Goal: Use online tool/utility: Use online tool/utility

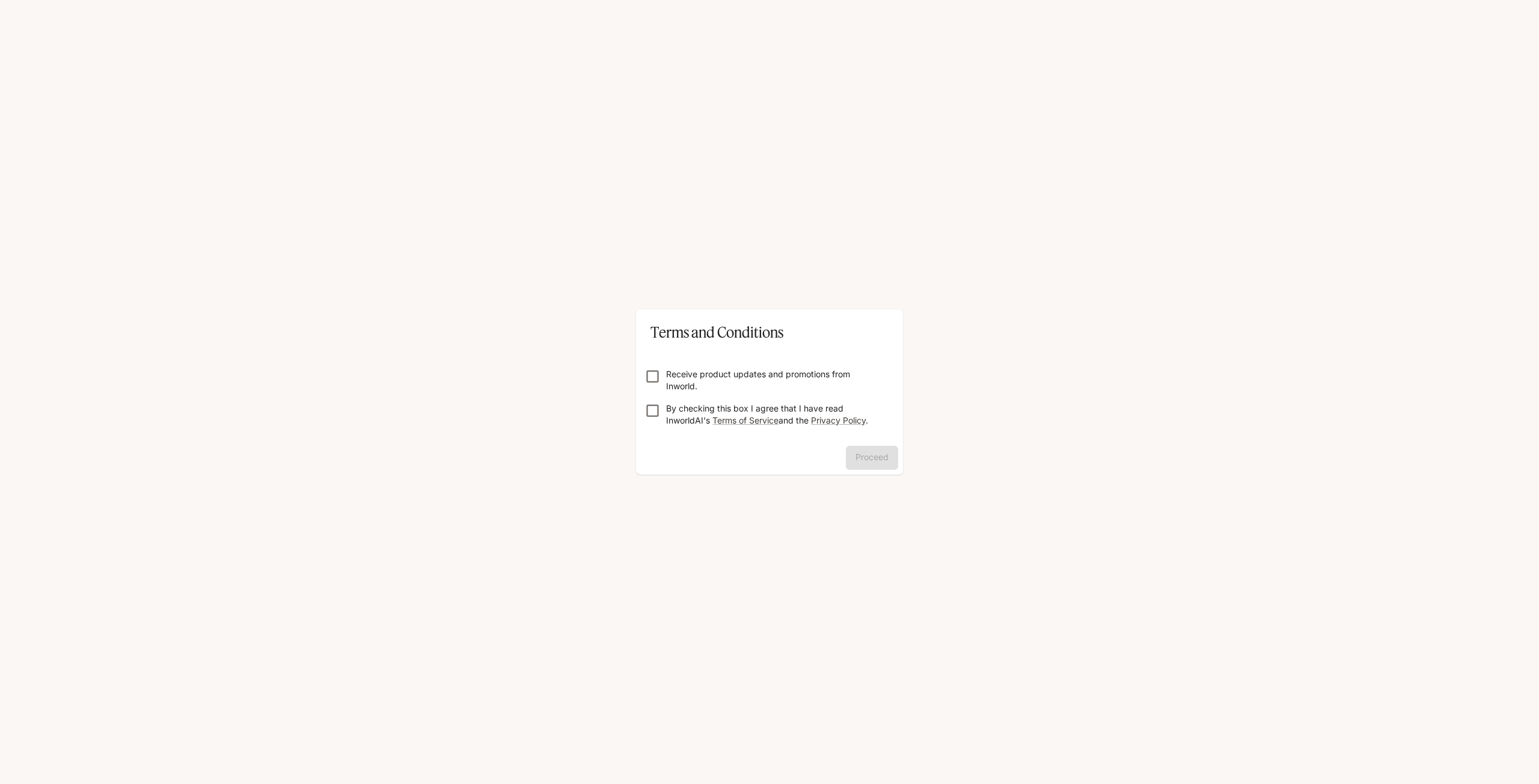
click at [682, 379] on p "Receive product updates and promotions from Inworld." at bounding box center [773, 380] width 216 height 24
click at [679, 421] on p "By checking this box I agree that I have read InworldAI's Terms of Service and …" at bounding box center [773, 415] width 216 height 24
click at [865, 453] on button "Proceed" at bounding box center [872, 457] width 52 height 24
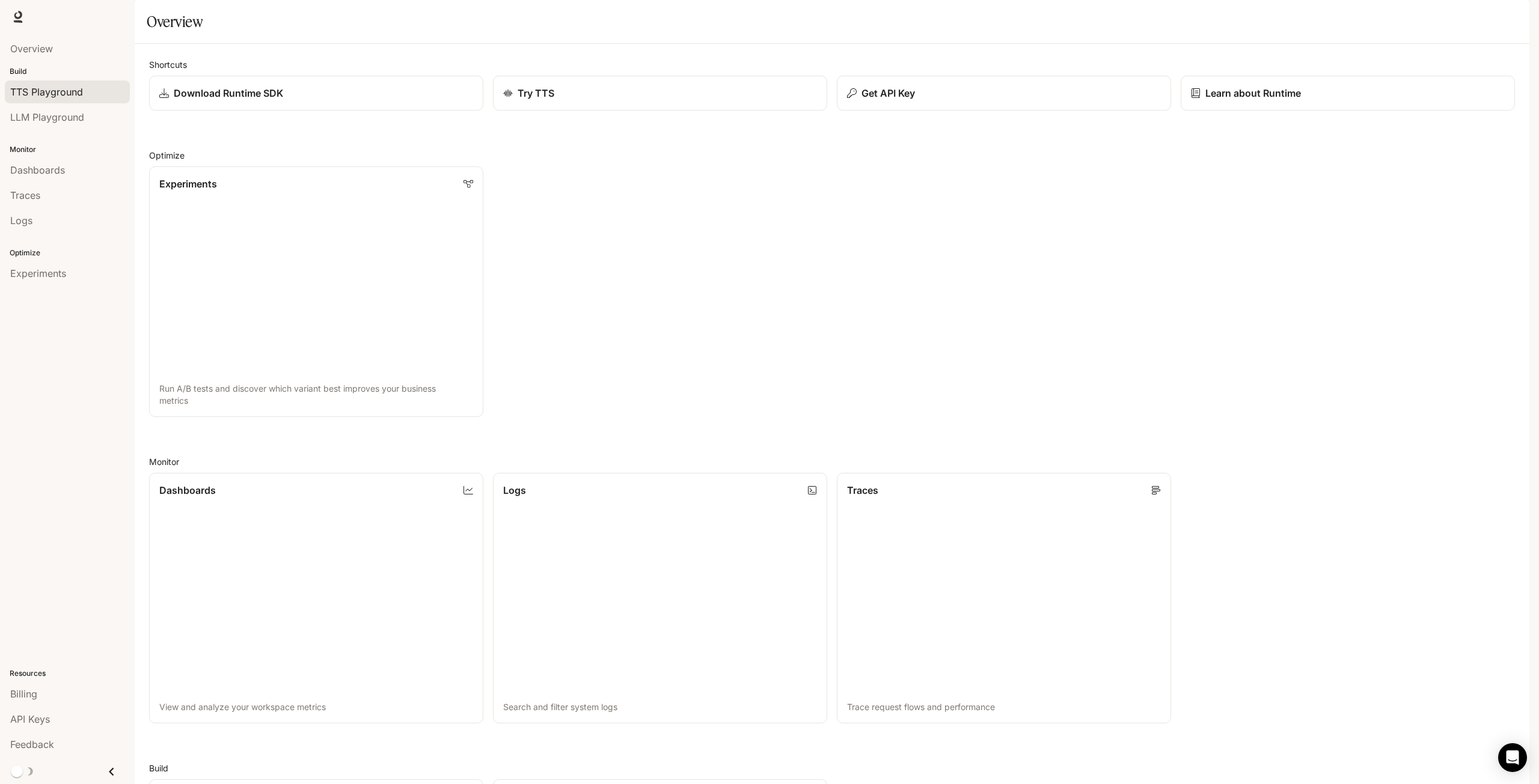
click at [38, 89] on span "TTS Playground" at bounding box center [46, 91] width 73 height 15
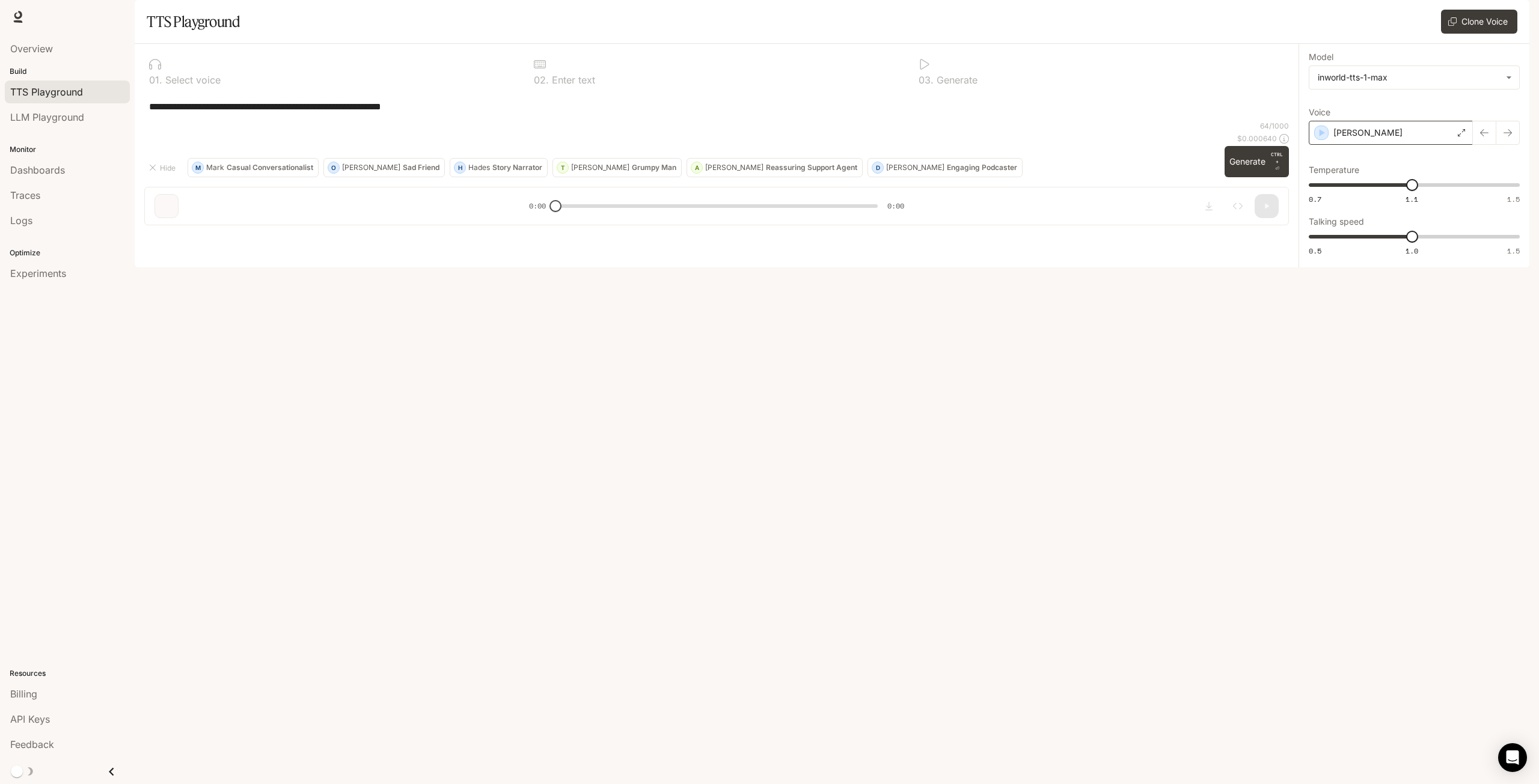
click at [1378, 145] on div "[PERSON_NAME]" at bounding box center [1390, 133] width 164 height 24
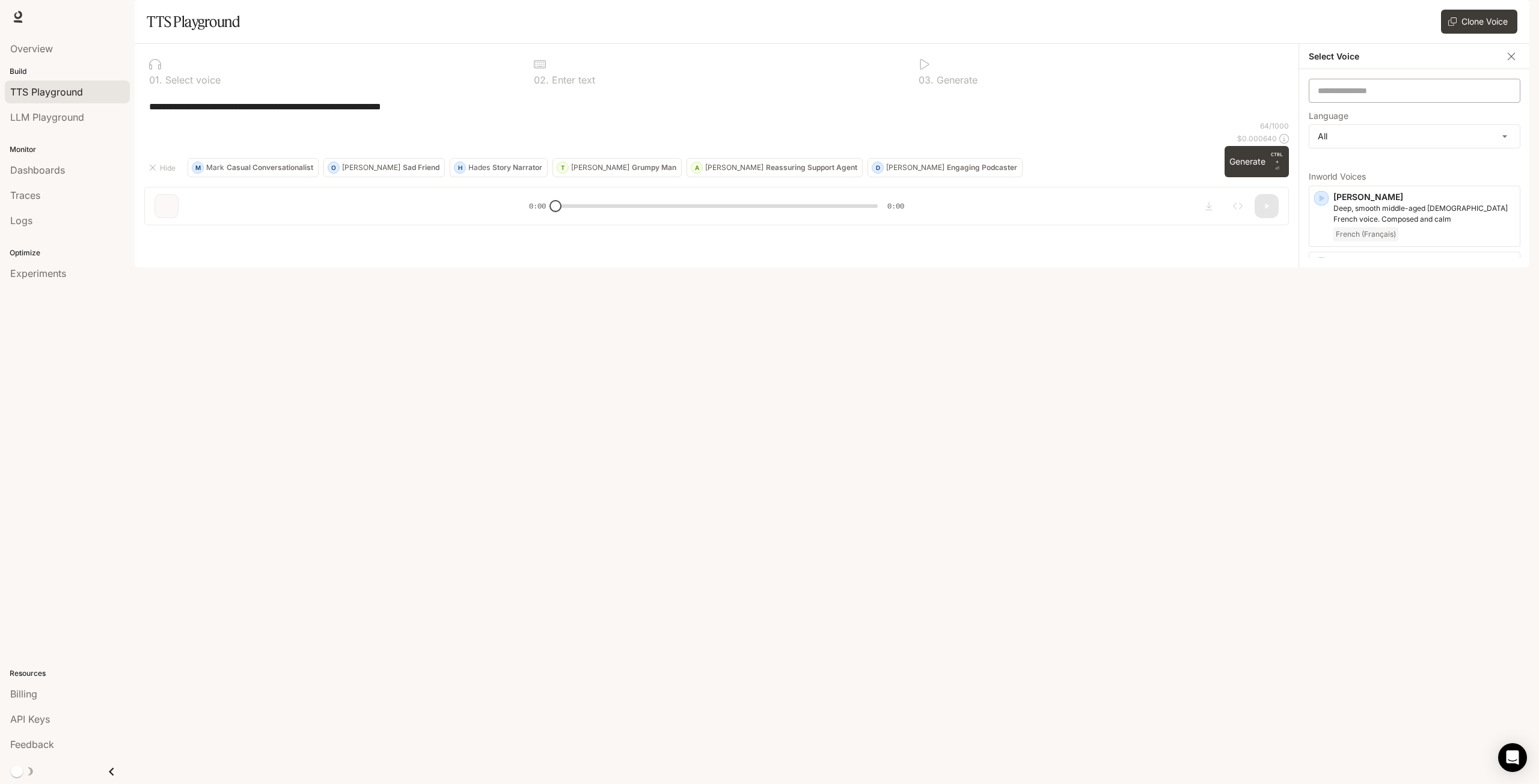
click at [1362, 102] on div "​" at bounding box center [1414, 90] width 212 height 24
type input "***"
click at [1510, 62] on icon "button" at bounding box center [1511, 56] width 12 height 12
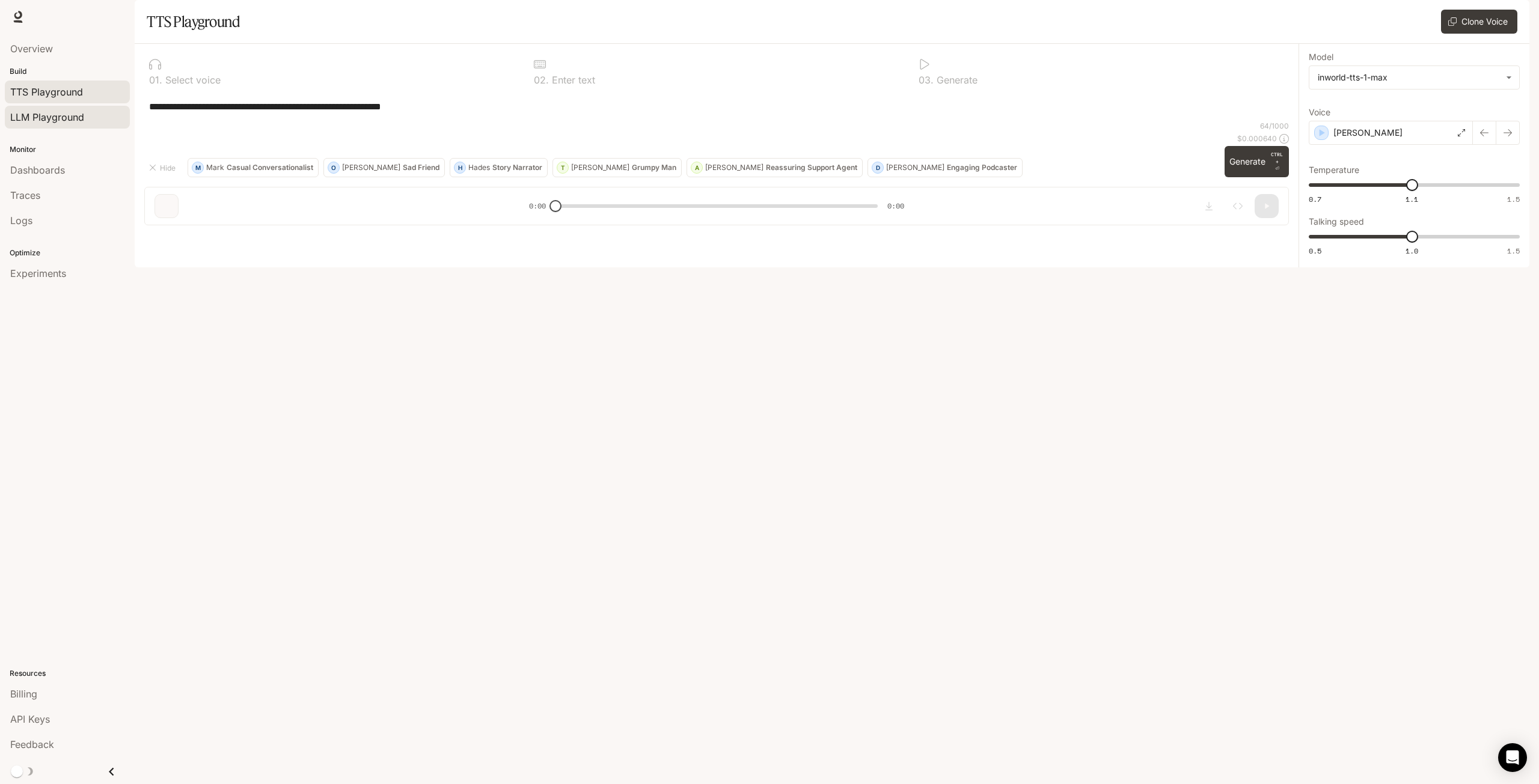
click at [50, 125] on link "LLM Playground" at bounding box center [67, 117] width 125 height 23
